Goal: Check status: Check status

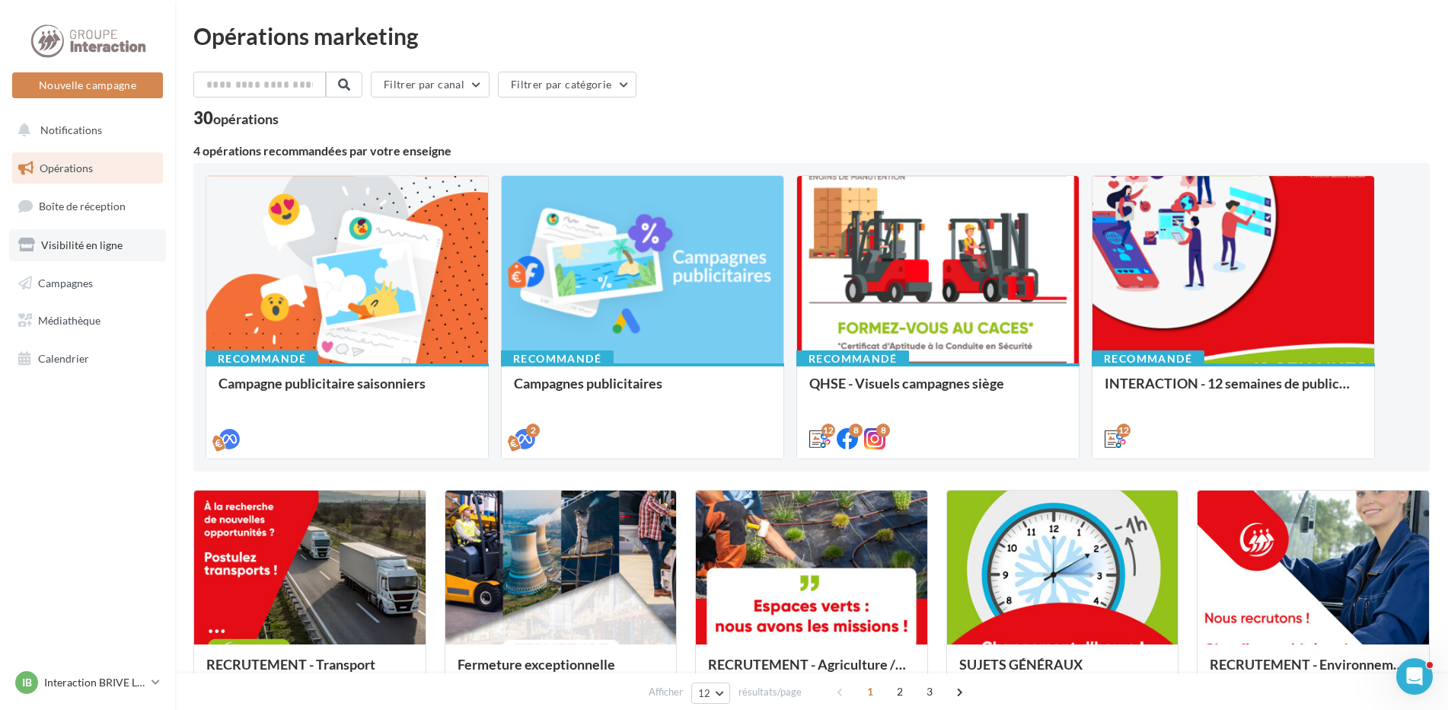
click at [92, 243] on span "Visibilité en ligne" at bounding box center [81, 244] width 81 height 13
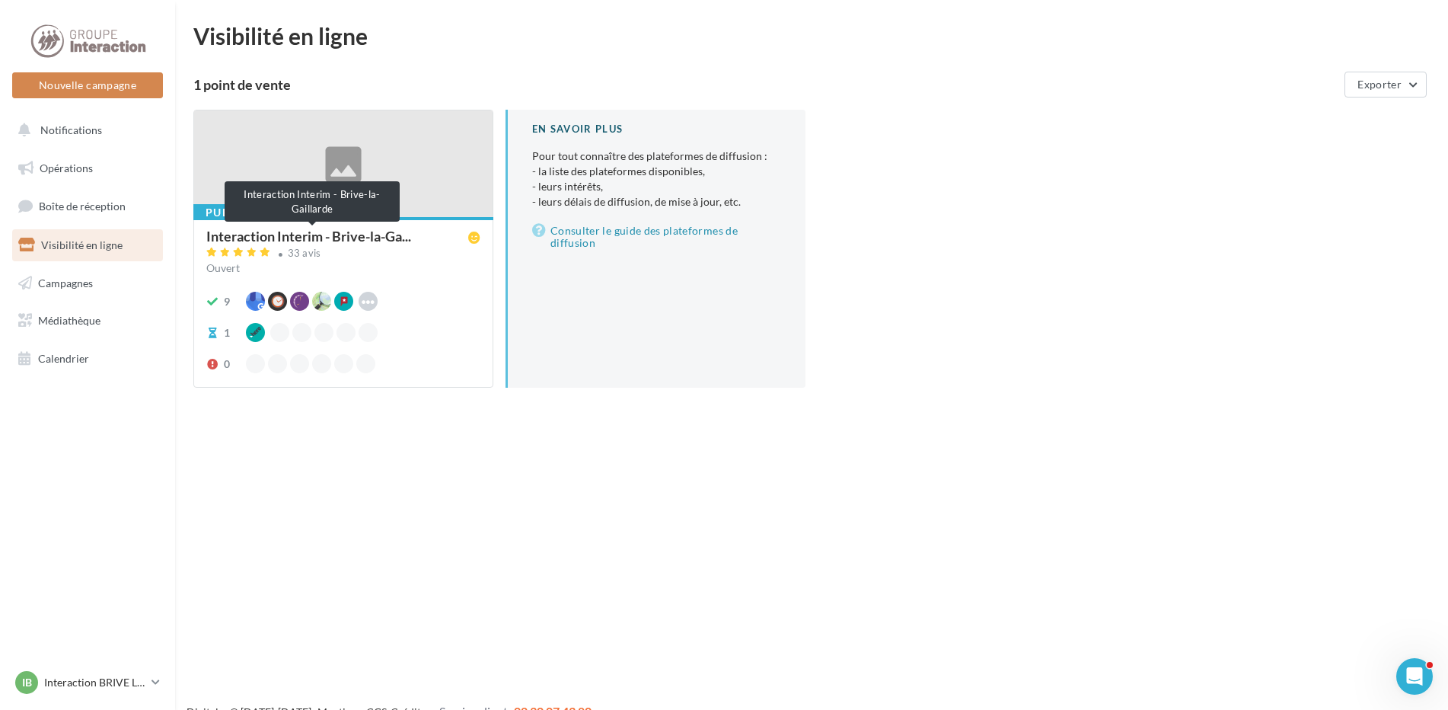
click at [309, 238] on span "Interaction Interim - Brive-la-Ga..." at bounding box center [308, 236] width 205 height 14
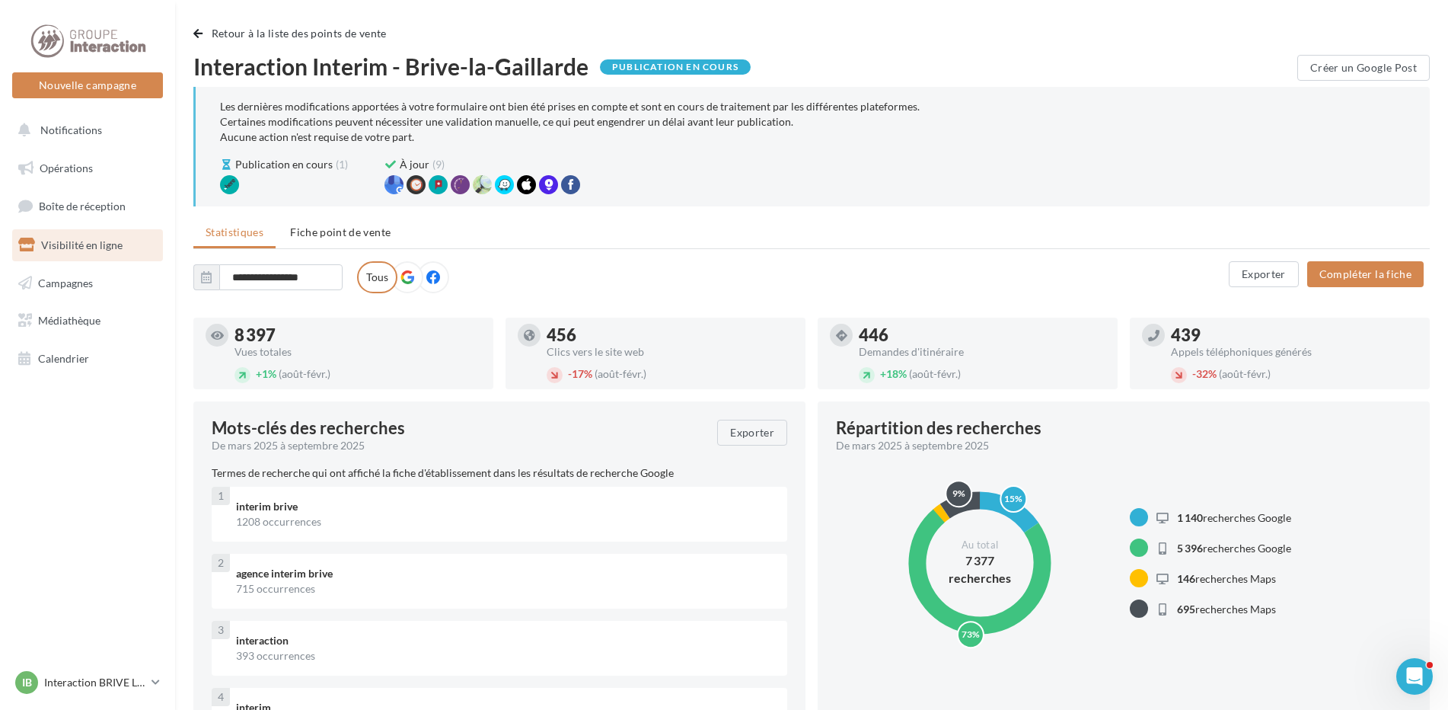
click at [416, 281] on label at bounding box center [407, 277] width 32 height 32
click at [434, 280] on icon at bounding box center [433, 277] width 14 height 14
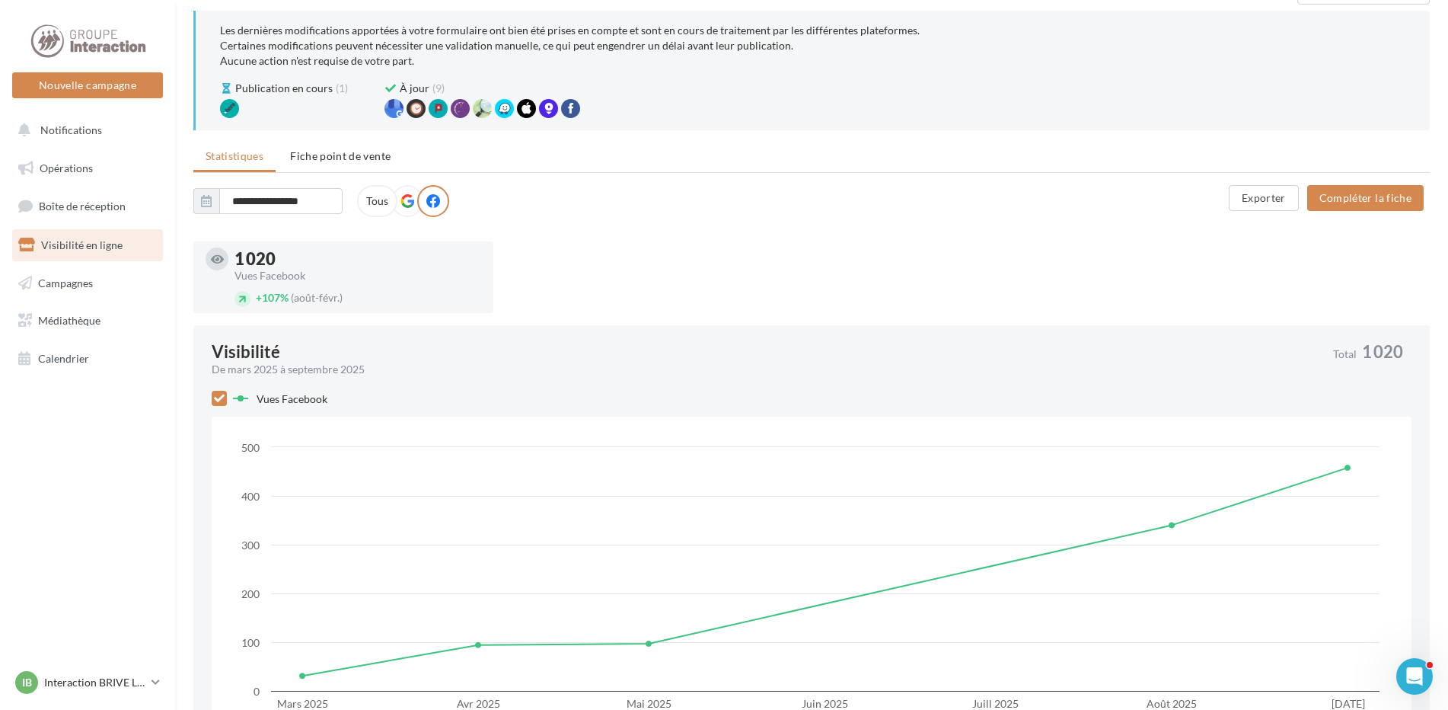
scroll to position [152, 0]
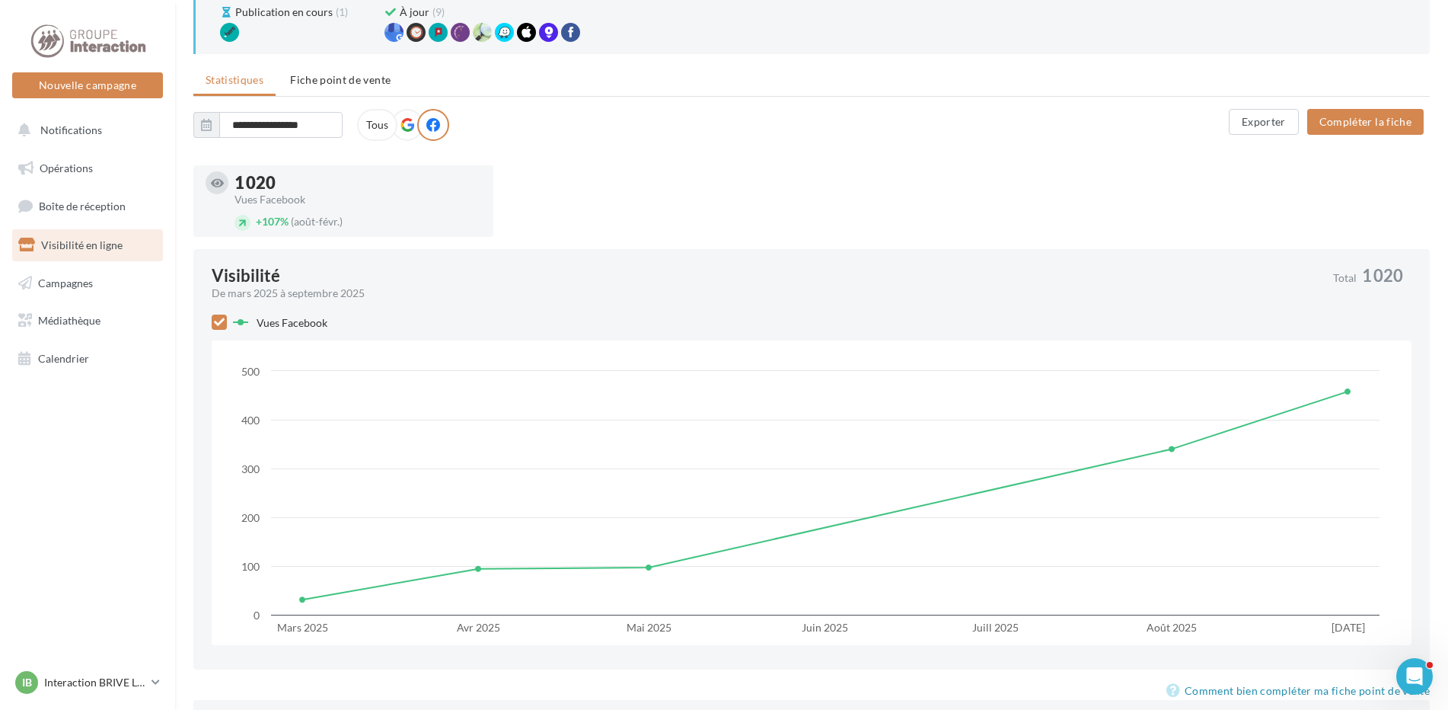
click at [409, 123] on icon at bounding box center [407, 125] width 14 height 14
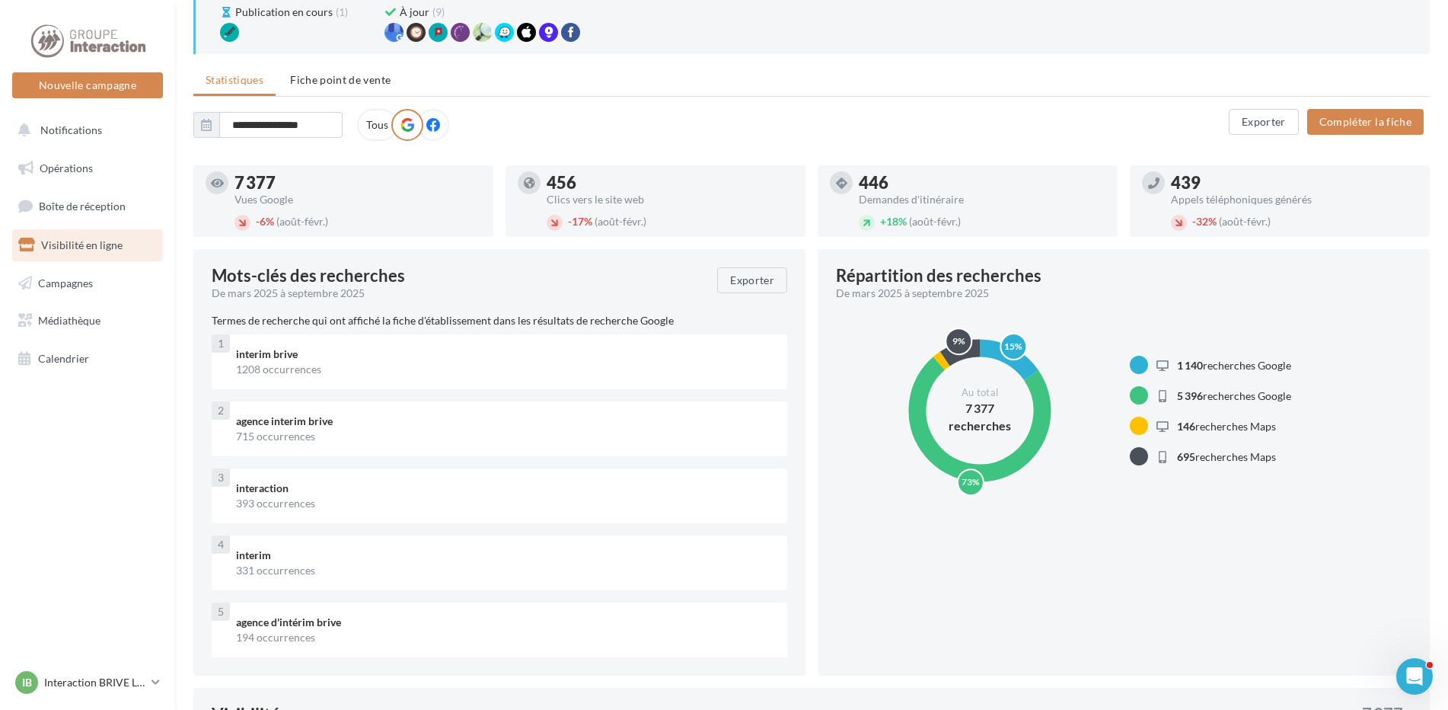
click at [372, 128] on label "Tous" at bounding box center [377, 125] width 40 height 32
click at [247, 9] on span "Publication en cours" at bounding box center [283, 12] width 97 height 15
click at [230, 14] on icon at bounding box center [226, 12] width 12 height 11
click at [234, 24] on div at bounding box center [229, 32] width 19 height 19
click at [295, 12] on span "Publication en cours" at bounding box center [283, 12] width 97 height 15
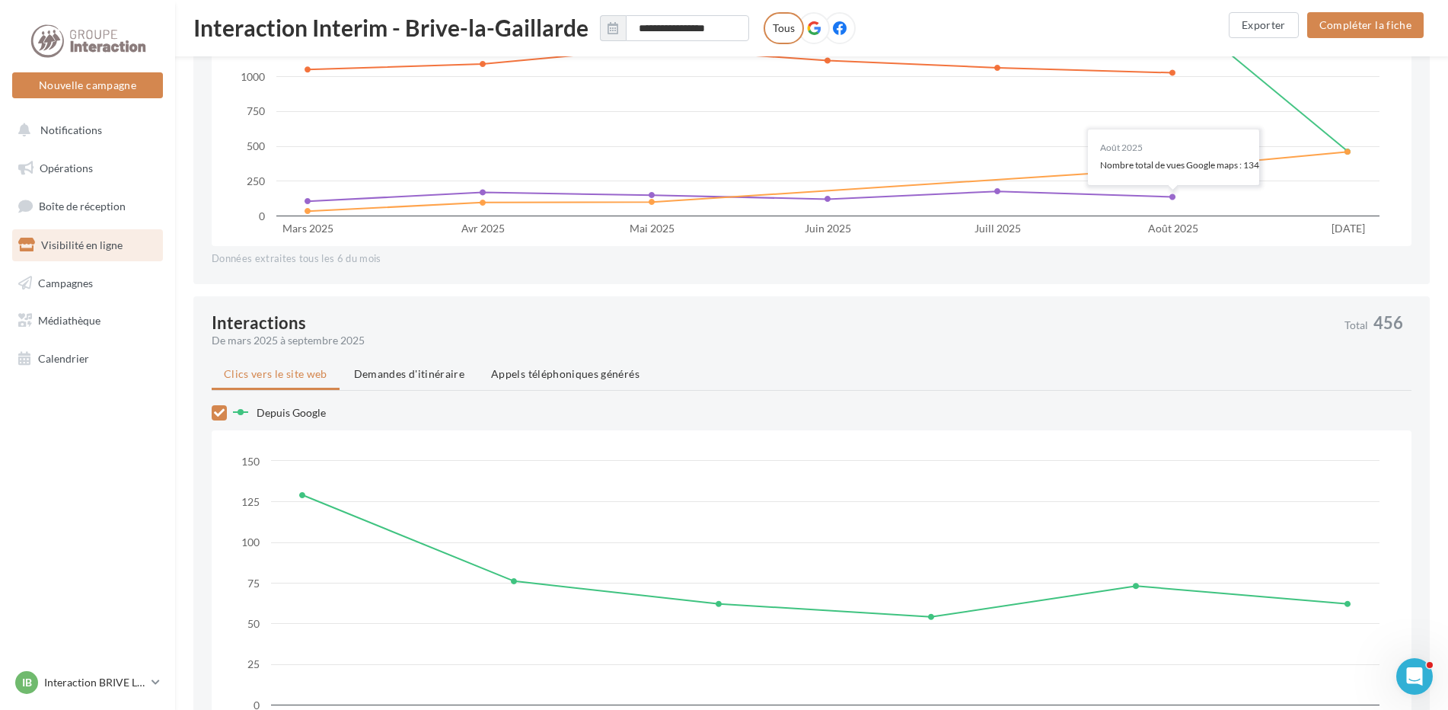
scroll to position [1066, 0]
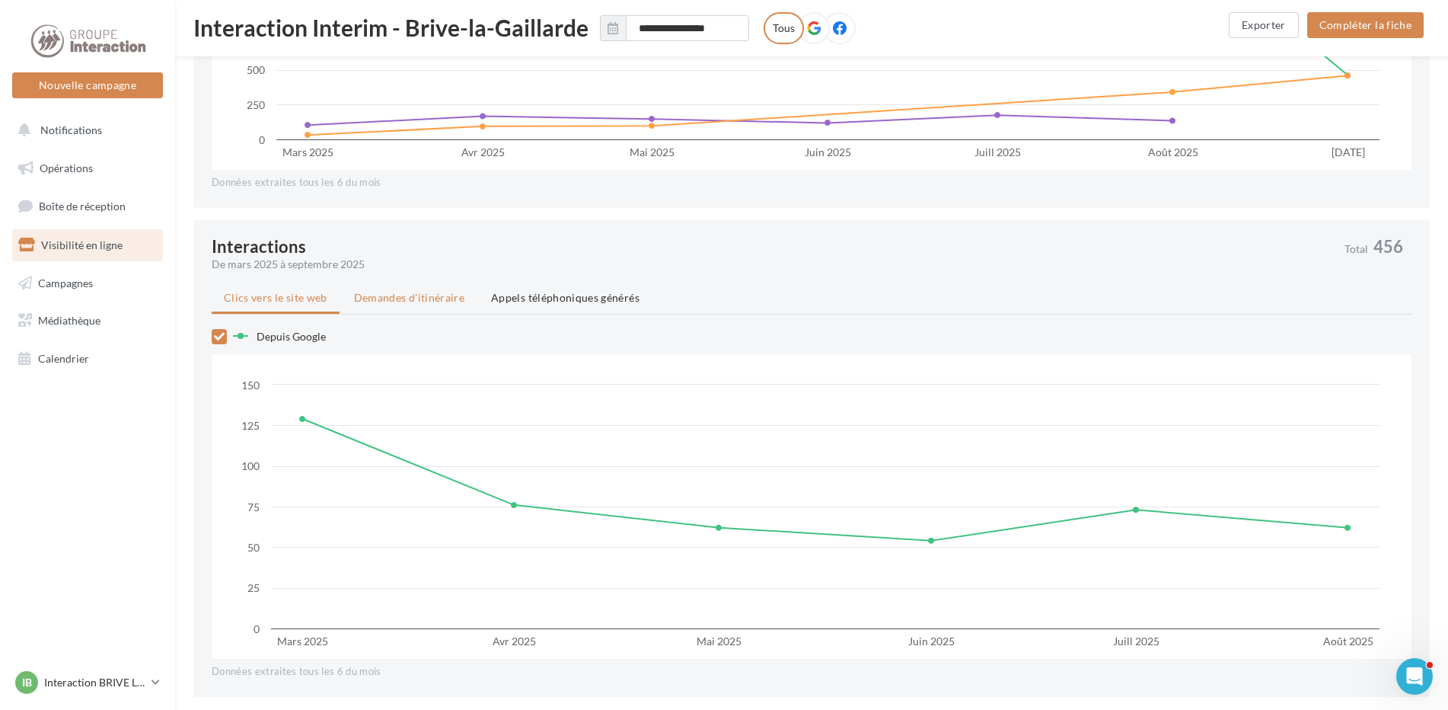
click at [391, 295] on span "Demandes d'itinéraire" at bounding box center [409, 297] width 110 height 13
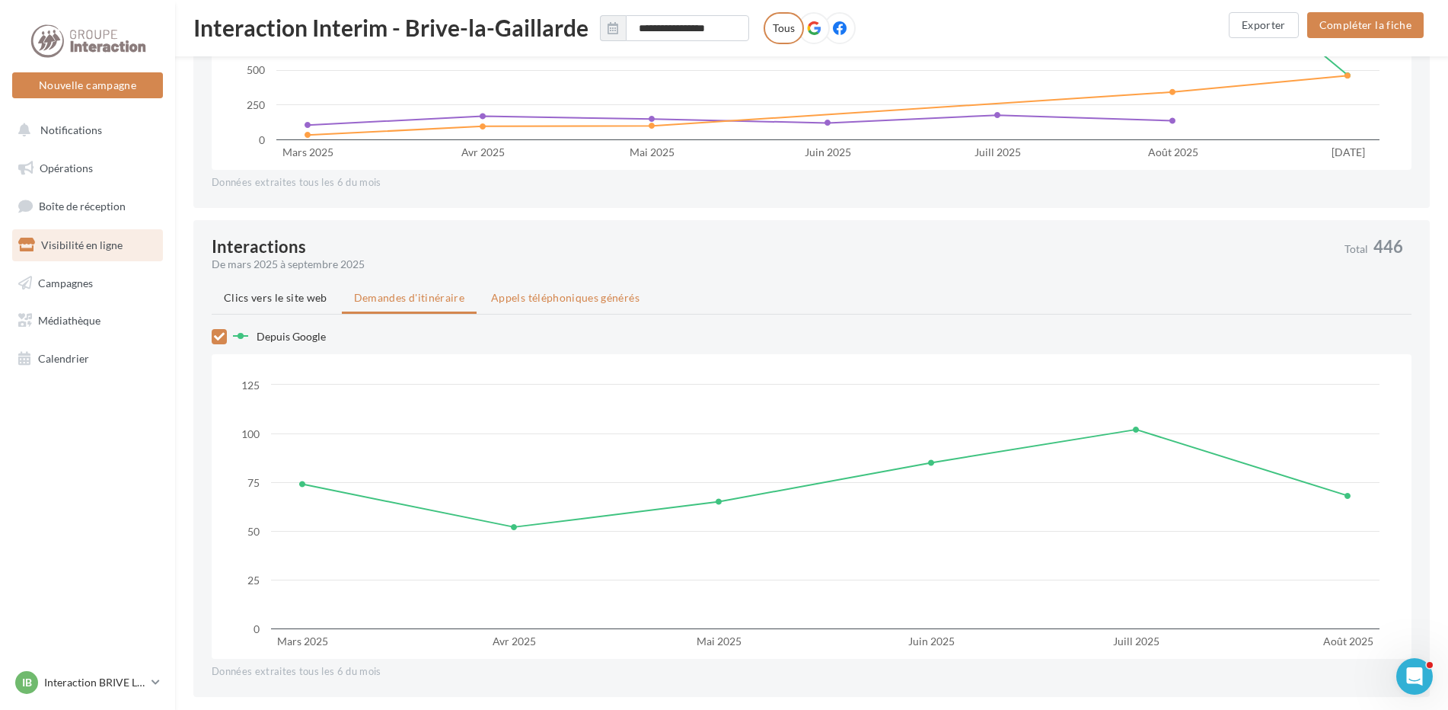
click at [530, 300] on span "Appels téléphoniques générés" at bounding box center [565, 297] width 148 height 13
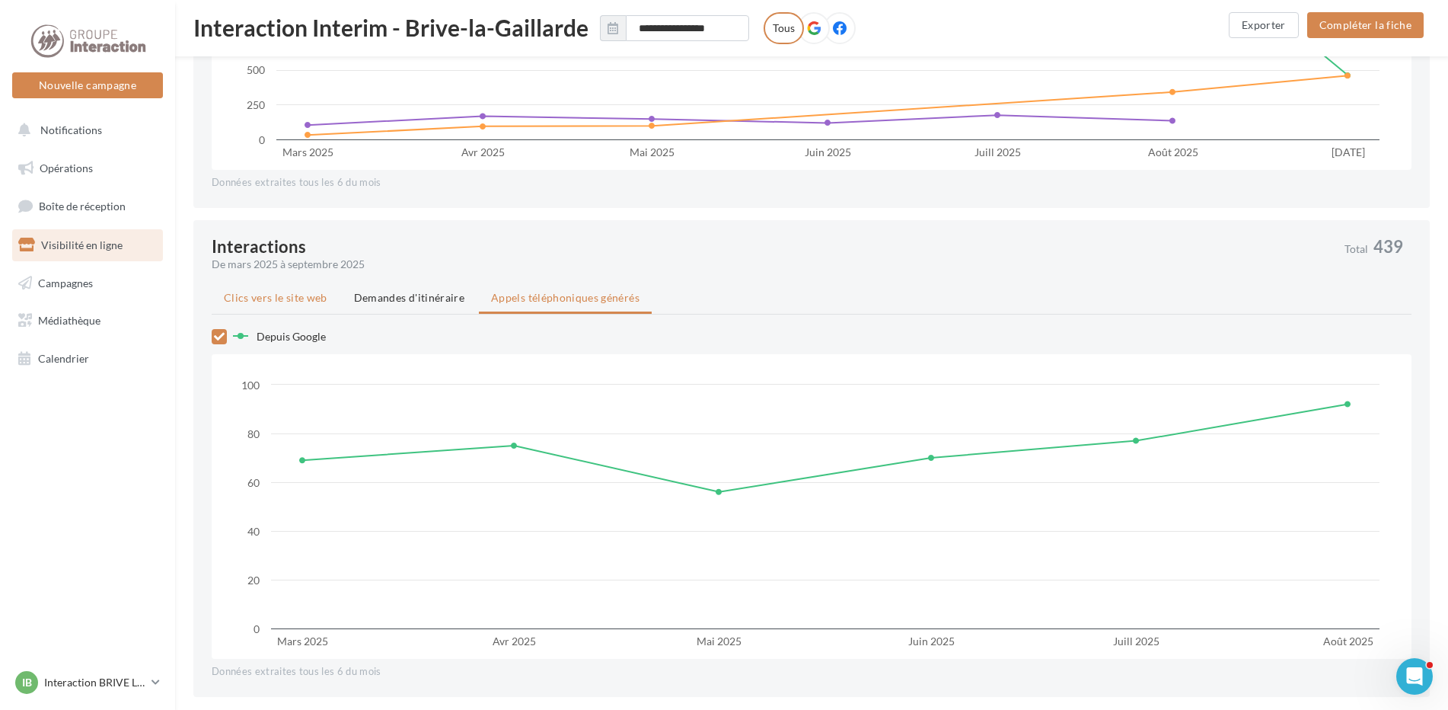
click at [248, 300] on span "Clics vers le site web" at bounding box center [276, 297] width 104 height 13
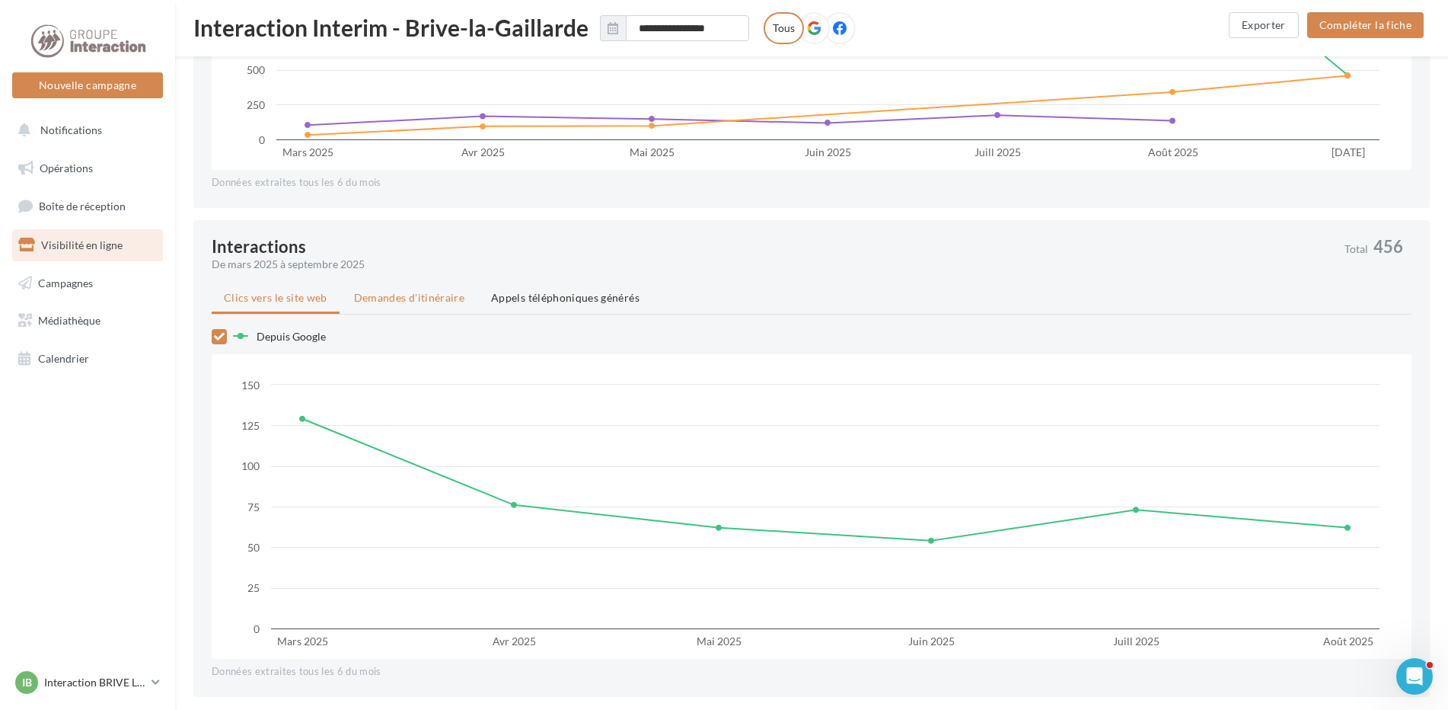
click at [399, 303] on span "Demandes d'itinéraire" at bounding box center [409, 297] width 110 height 13
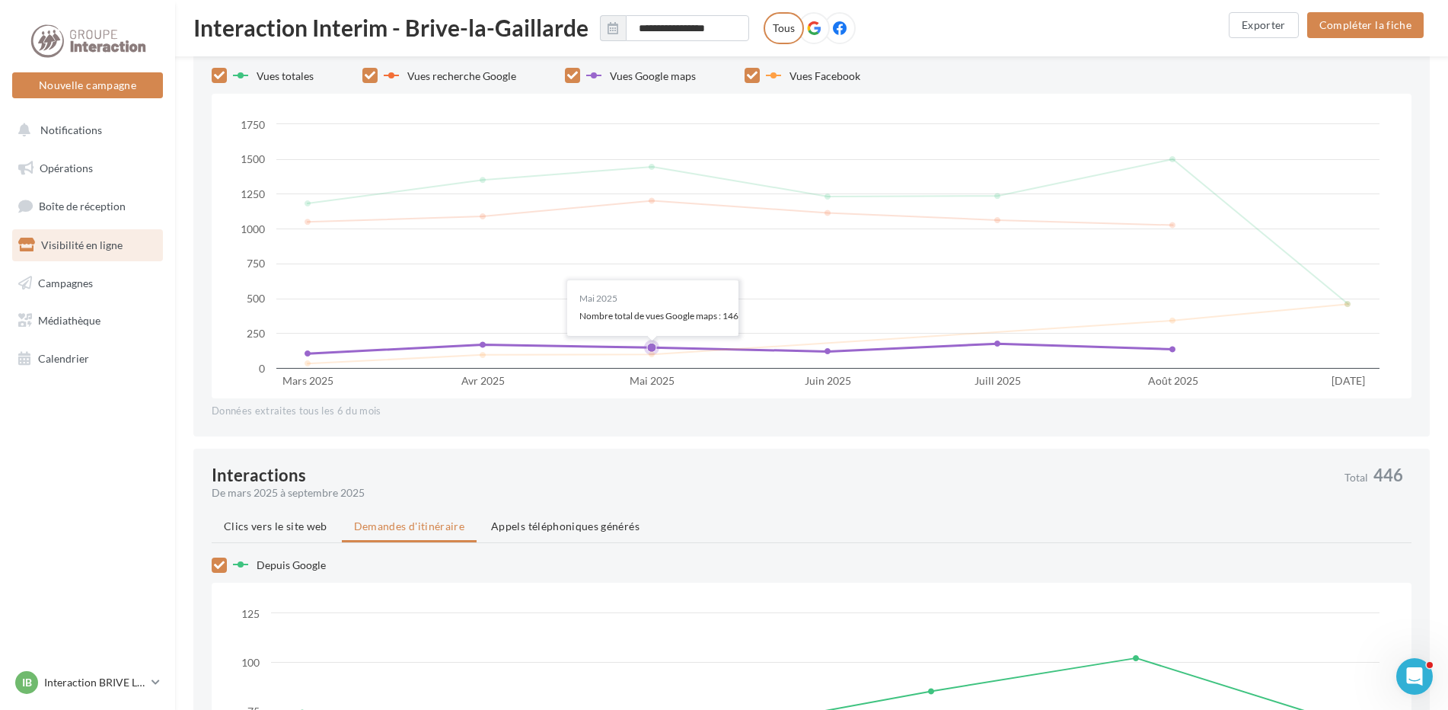
scroll to position [609, 0]
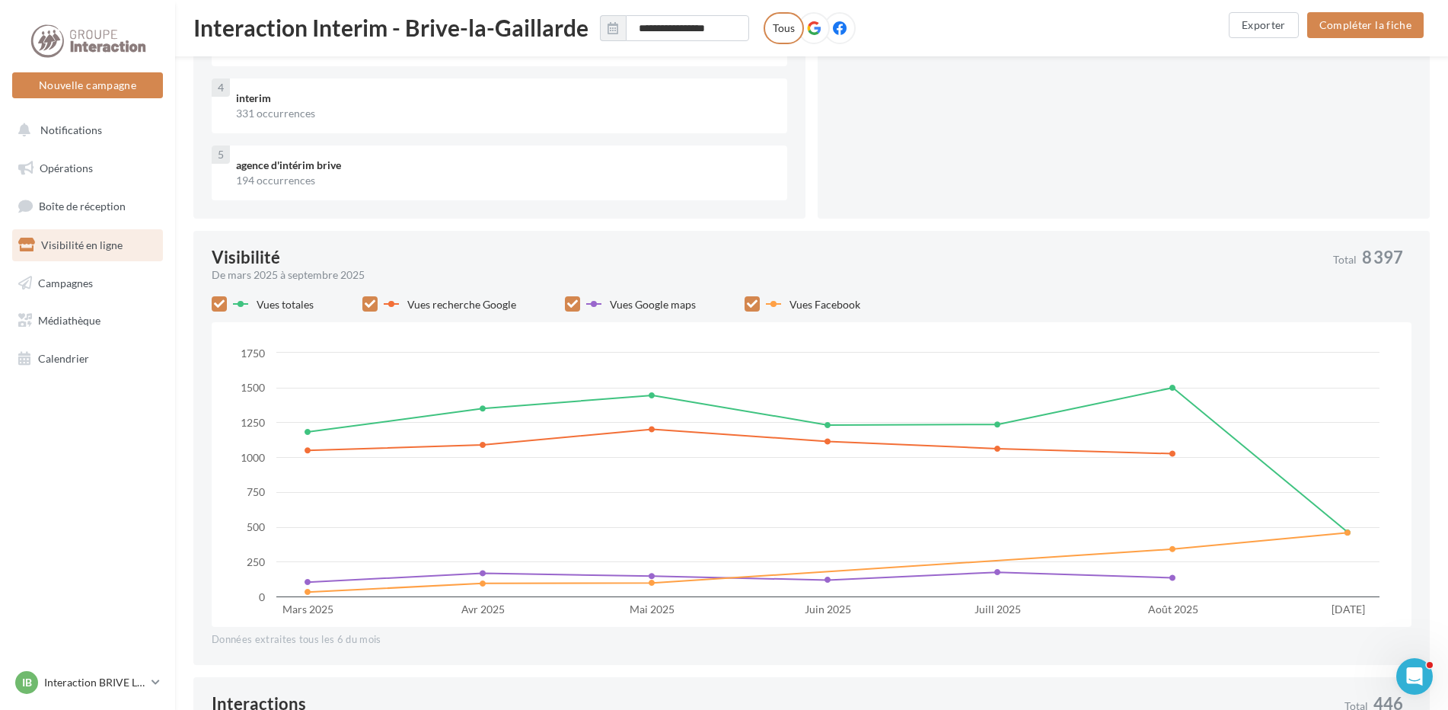
click at [847, 27] on icon at bounding box center [840, 28] width 14 height 14
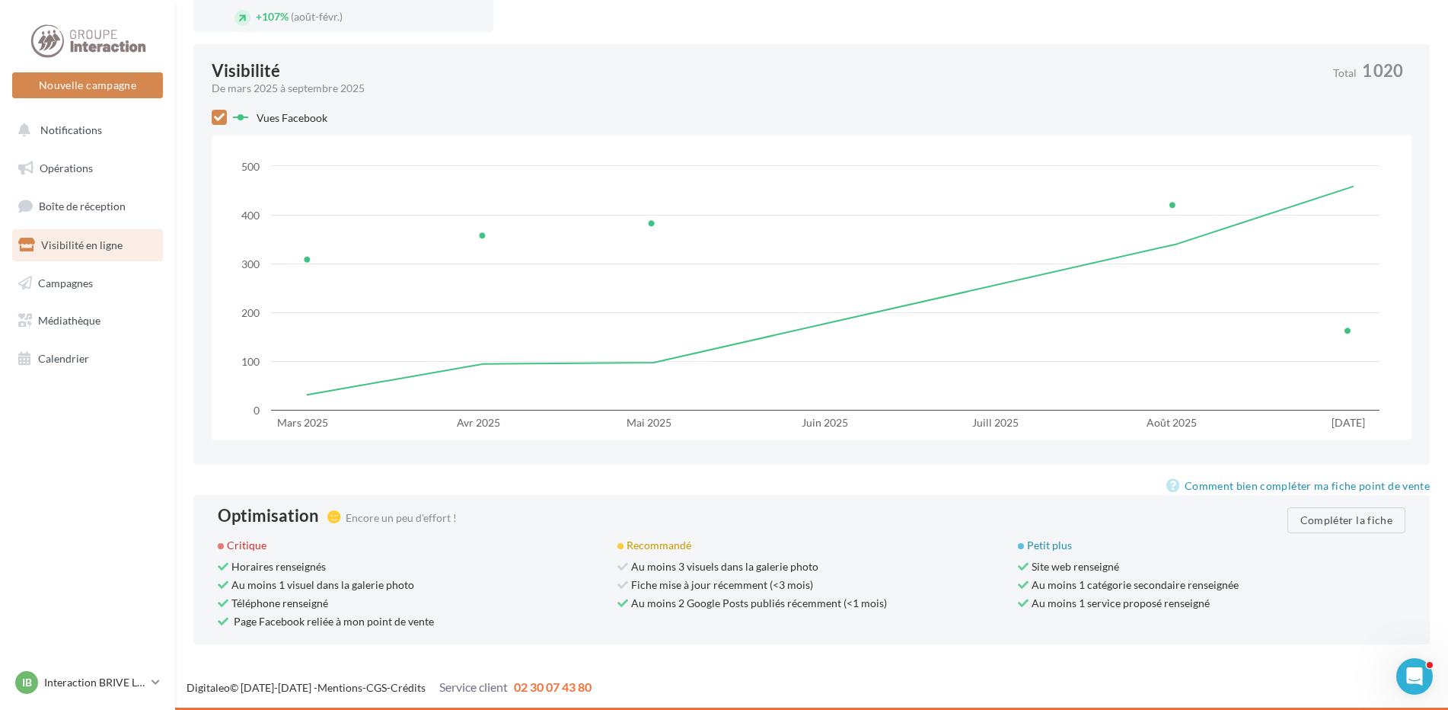
scroll to position [171, 0]
